Goal: Task Accomplishment & Management: Use online tool/utility

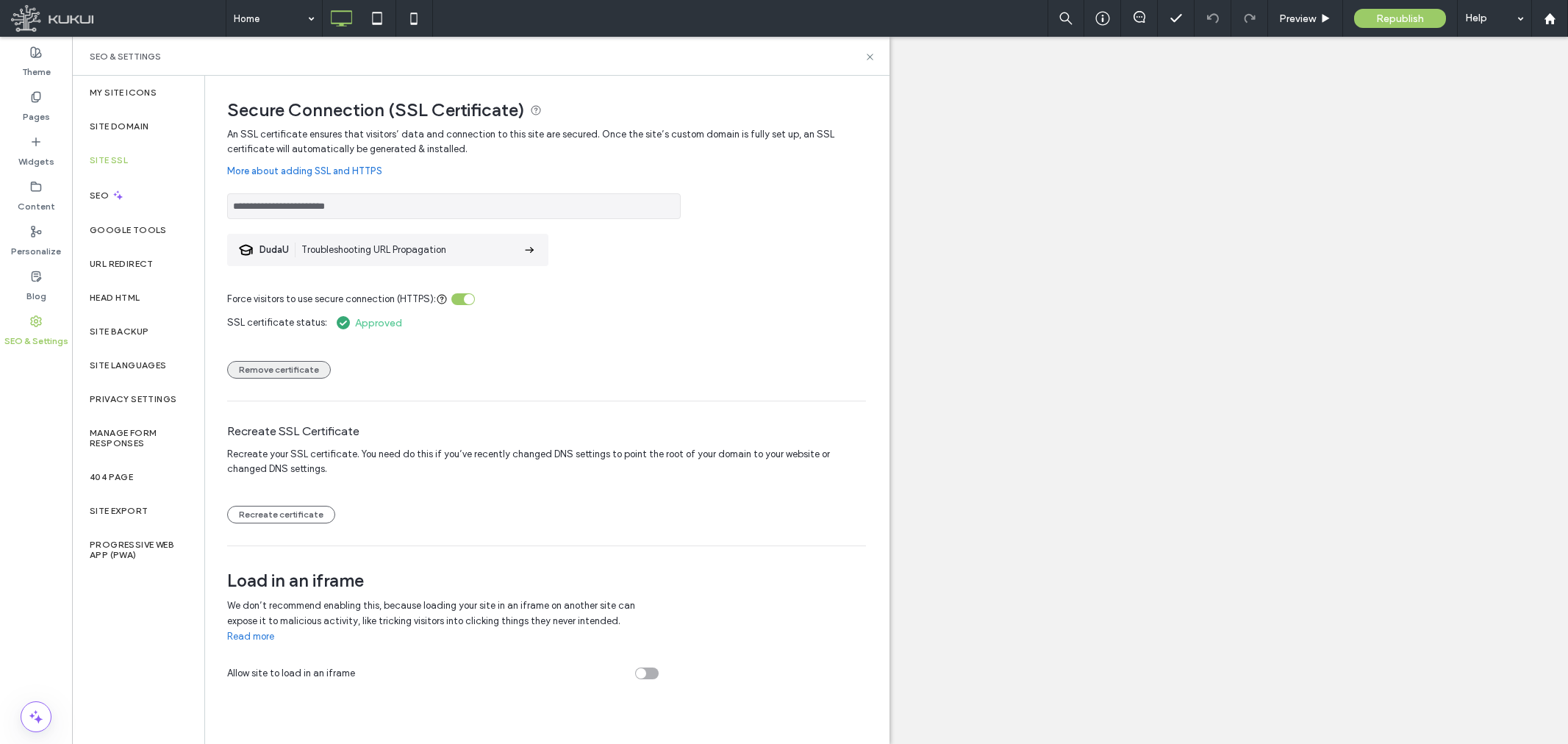
click at [311, 372] on button "Remove certificate" at bounding box center [279, 369] width 104 height 17
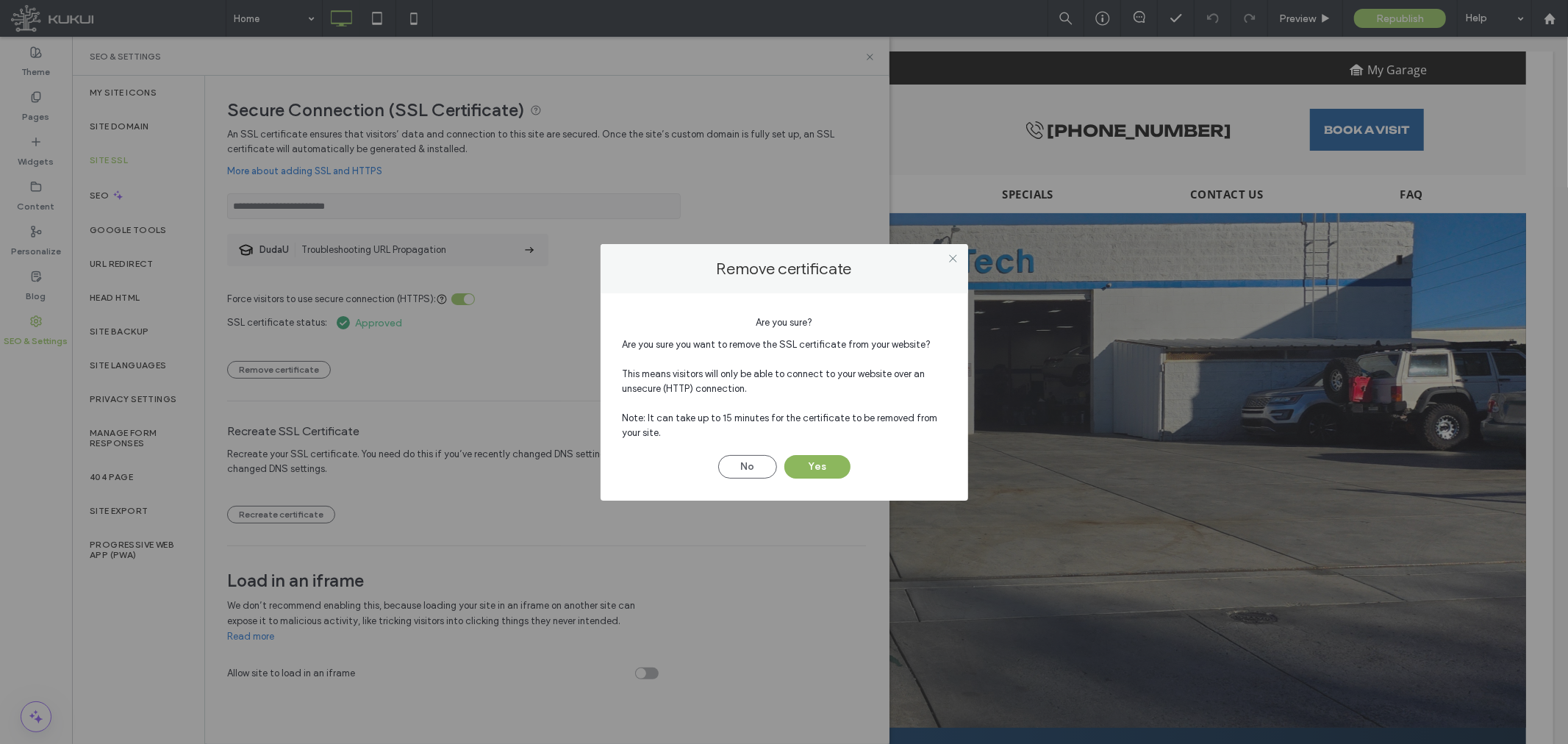
click at [804, 472] on button "Yes" at bounding box center [817, 467] width 66 height 24
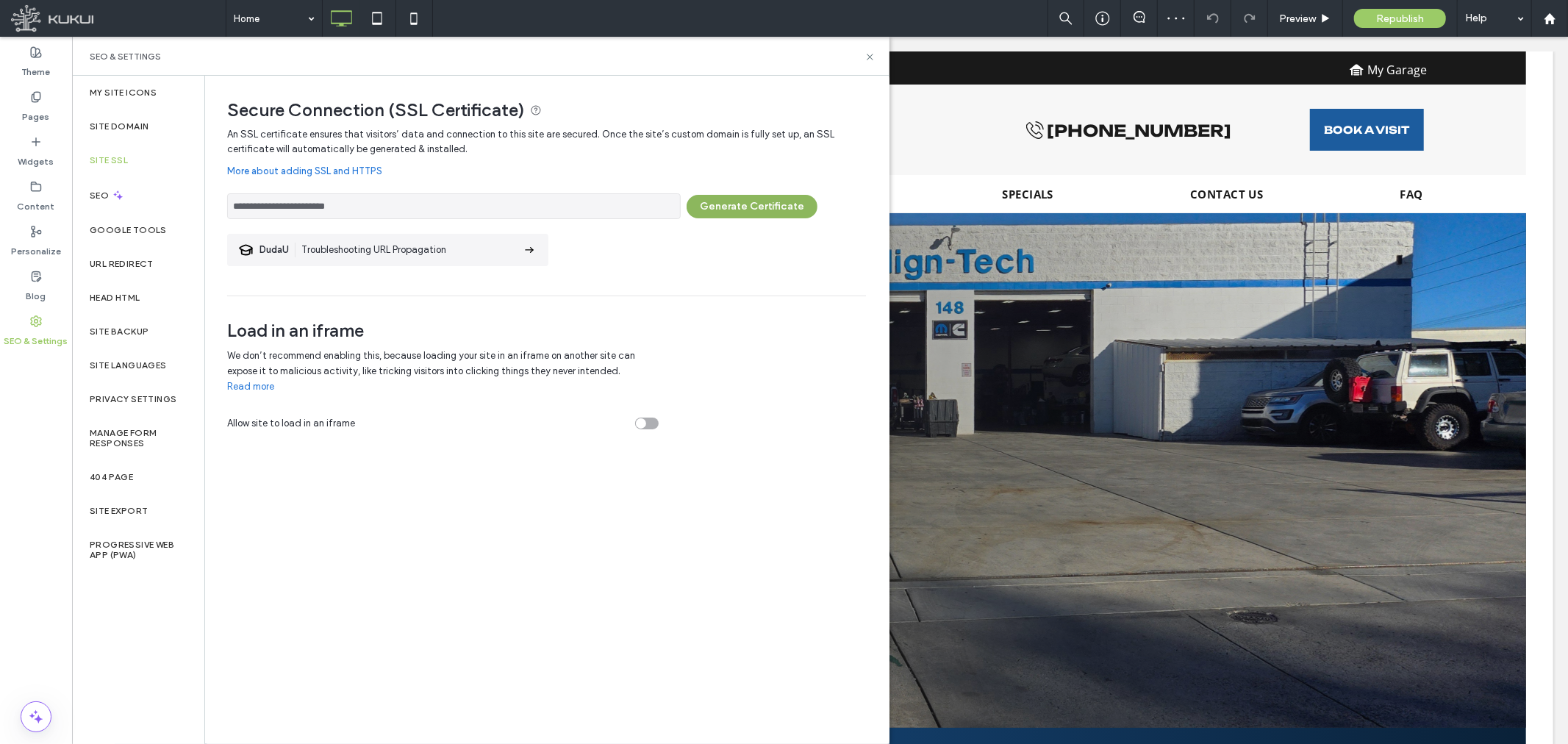
click at [781, 207] on button "Generate Certificate" at bounding box center [752, 207] width 131 height 24
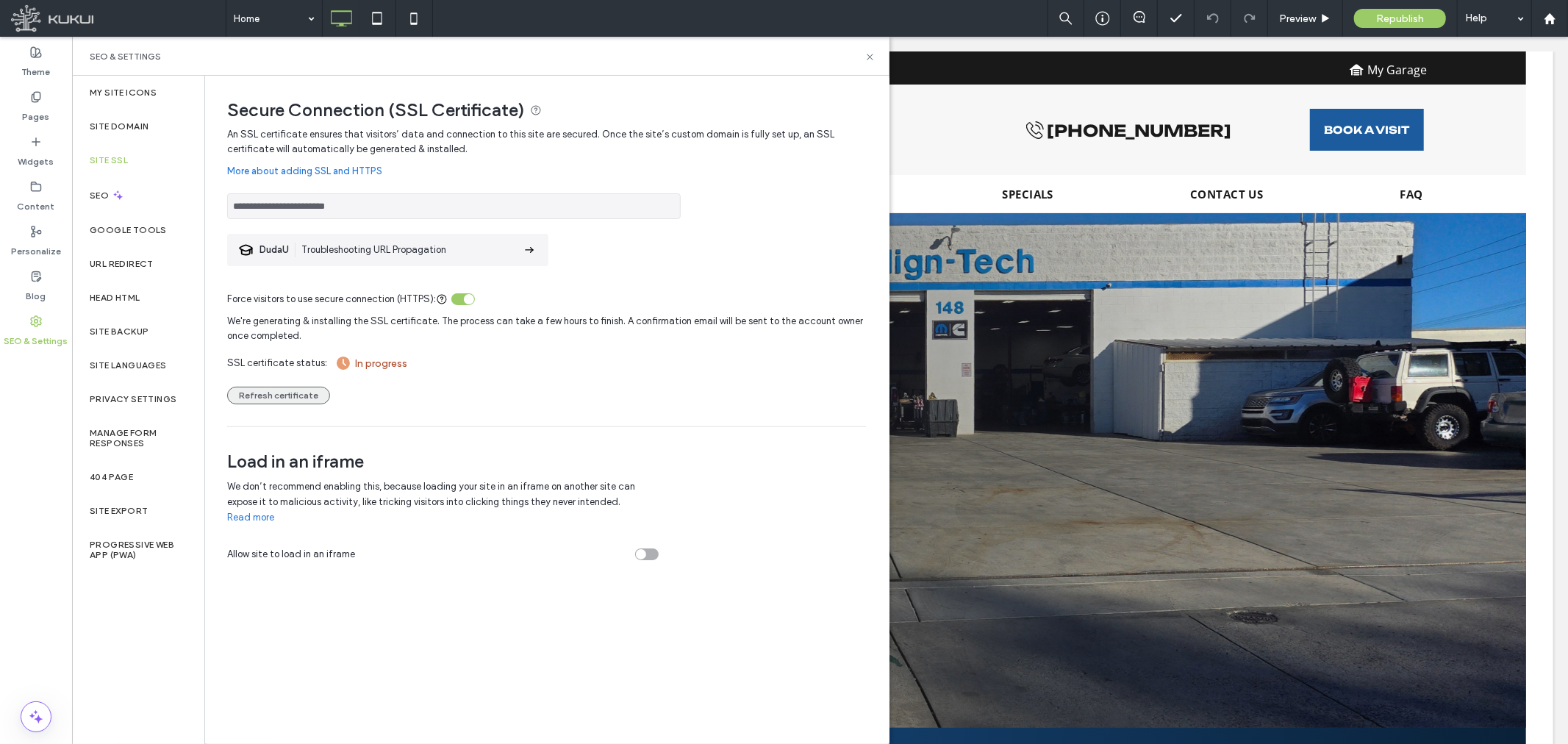
click at [254, 392] on button "Refresh certificate" at bounding box center [278, 395] width 103 height 17
click at [300, 392] on button "Refresh certificate" at bounding box center [278, 395] width 103 height 17
click at [278, 392] on button "Refresh certificate" at bounding box center [278, 395] width 103 height 17
click at [270, 392] on button "Refresh certificate" at bounding box center [278, 395] width 103 height 17
click at [288, 392] on button "Refresh certificate" at bounding box center [278, 395] width 103 height 17
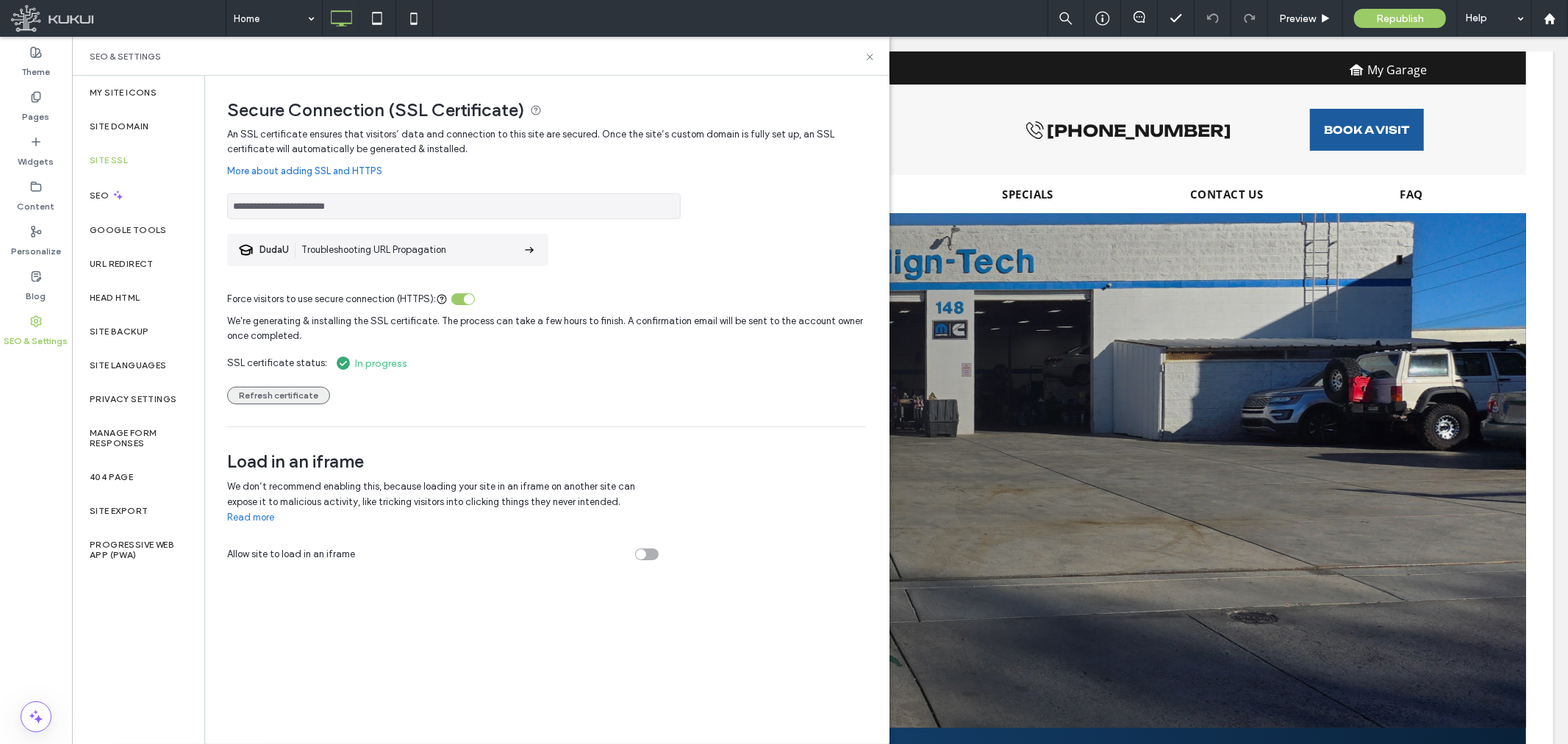
click at [297, 392] on button "Refresh certificate" at bounding box center [278, 395] width 103 height 17
click at [272, 398] on button "Refresh certificate" at bounding box center [278, 395] width 103 height 17
click at [273, 387] on button "Refresh certificate" at bounding box center [278, 395] width 103 height 17
click at [290, 390] on button "Refresh certificate" at bounding box center [278, 395] width 103 height 17
click at [272, 399] on button "Refresh certificate" at bounding box center [278, 395] width 103 height 17
